Goal: Information Seeking & Learning: Learn about a topic

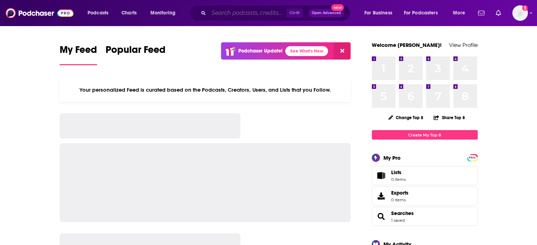
click at [274, 11] on input "Search podcasts, credits, & more..." at bounding box center [248, 12] width 78 height 11
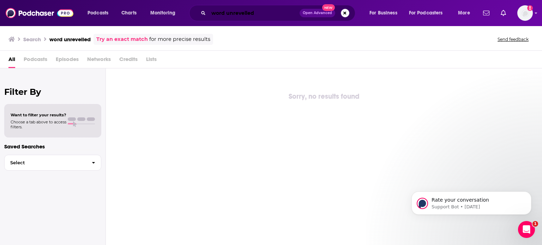
click at [261, 15] on input "word unrevelled" at bounding box center [254, 12] width 91 height 11
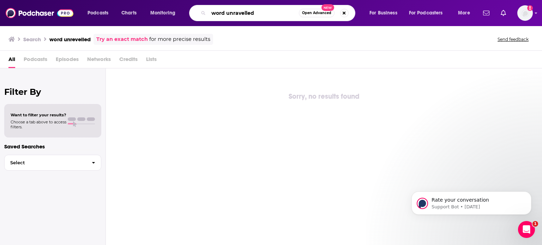
type input "word unravelled"
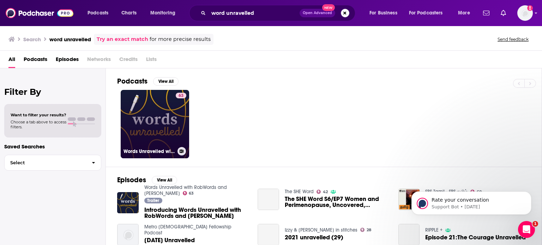
click at [150, 121] on link "63 Words Unravelled with RobWords and [PERSON_NAME]" at bounding box center [155, 124] width 68 height 68
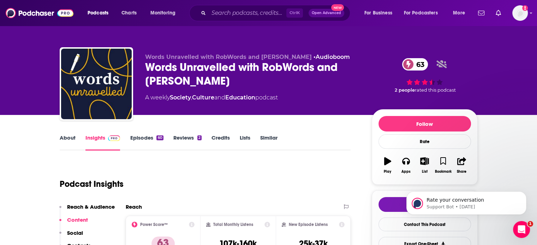
click at [73, 139] on link "About" at bounding box center [68, 143] width 16 height 16
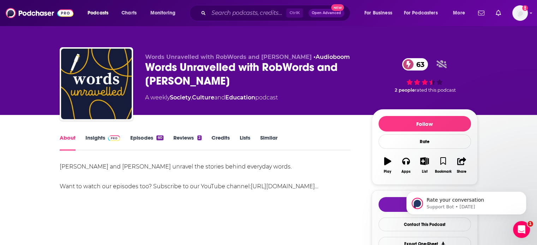
click at [102, 138] on link "Insights" at bounding box center [102, 143] width 35 height 16
